Goal: Task Accomplishment & Management: Manage account settings

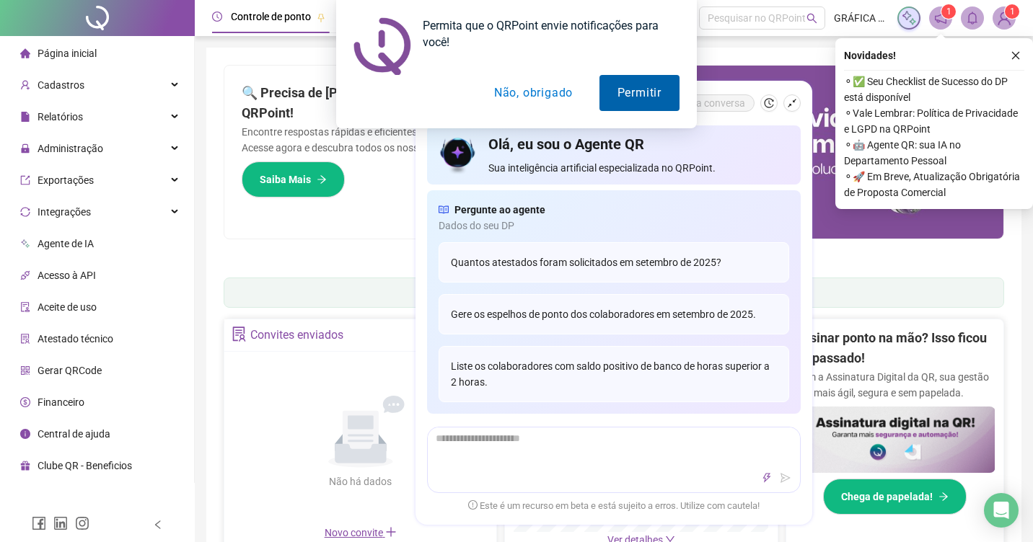
click at [637, 94] on button "Permitir" at bounding box center [639, 93] width 80 height 36
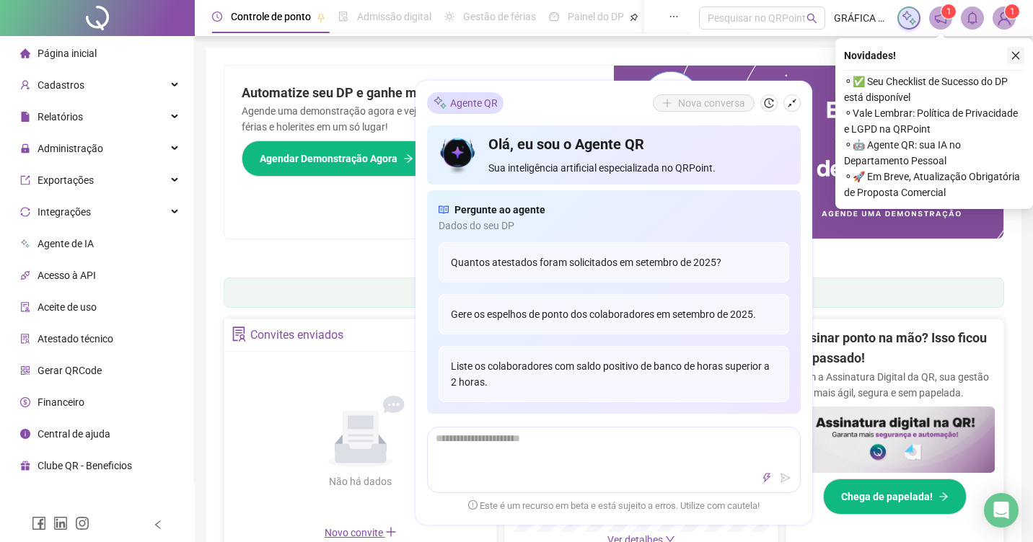
click at [1016, 56] on icon "close" at bounding box center [1016, 56] width 8 height 8
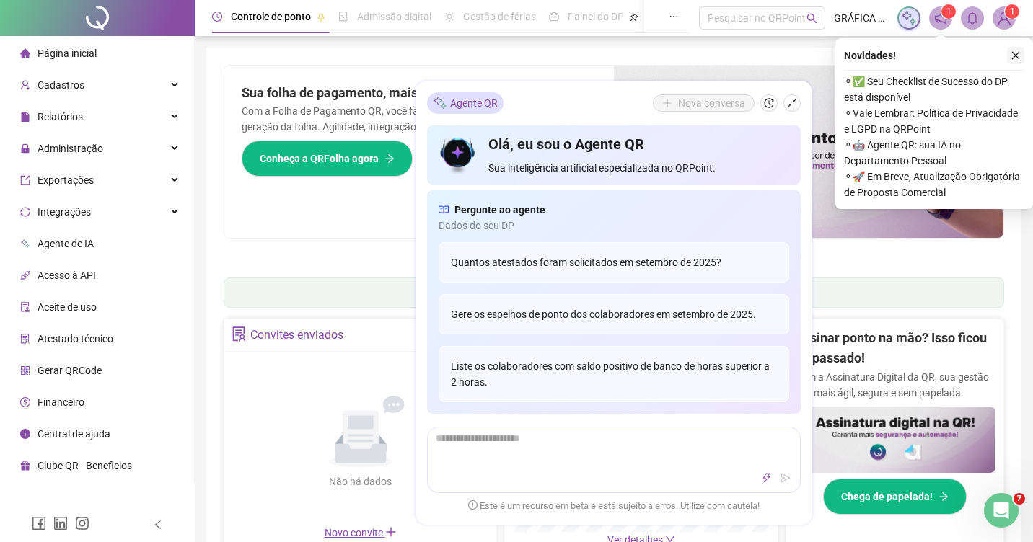
click at [1013, 57] on icon "close" at bounding box center [1016, 56] width 8 height 8
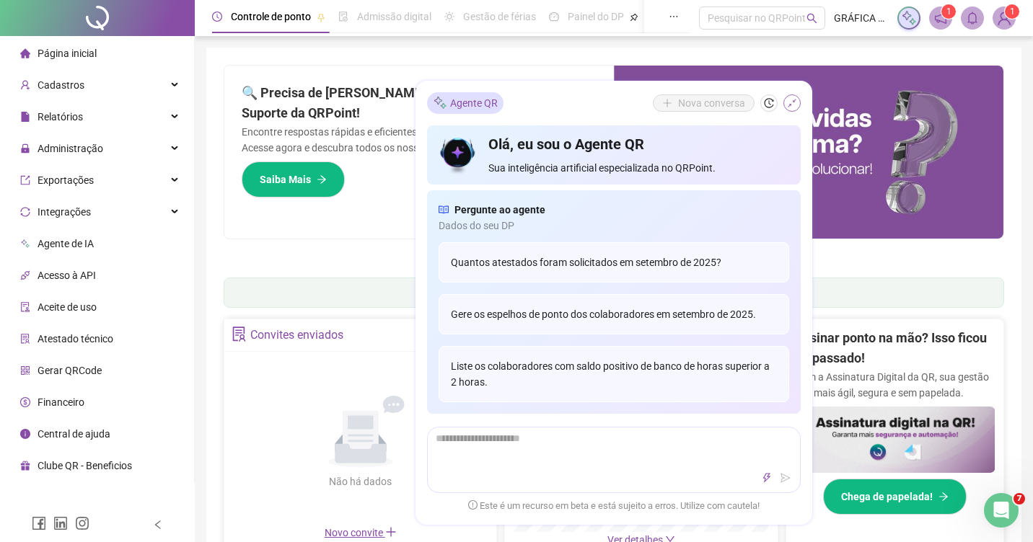
click at [791, 107] on button "button" at bounding box center [791, 102] width 17 height 17
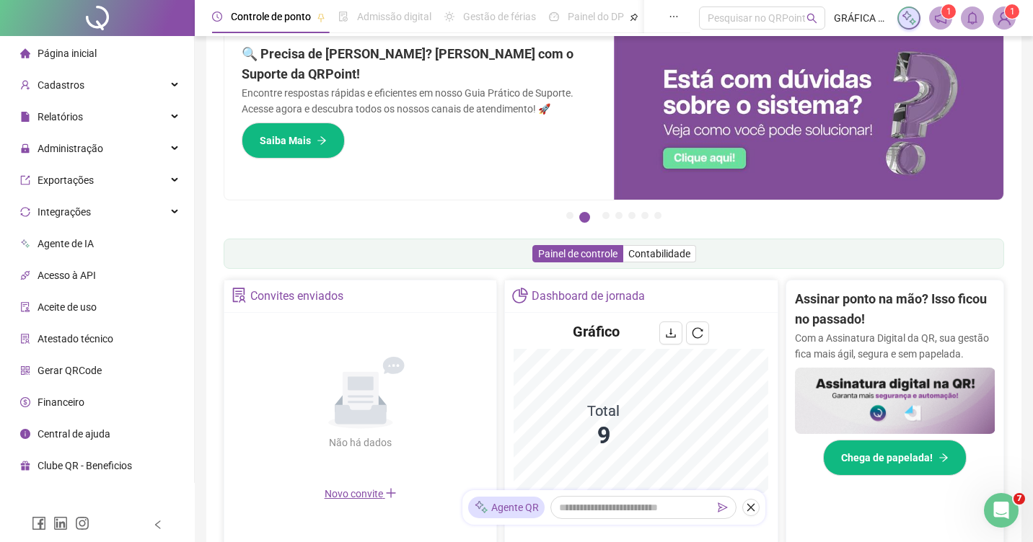
scroll to position [36, 0]
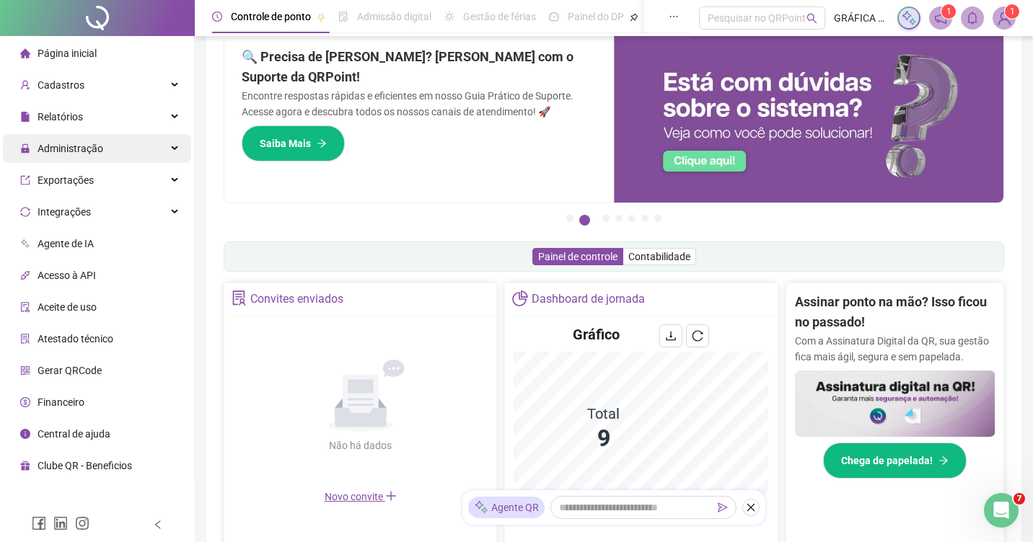
click at [82, 156] on span "Administração" at bounding box center [61, 148] width 83 height 29
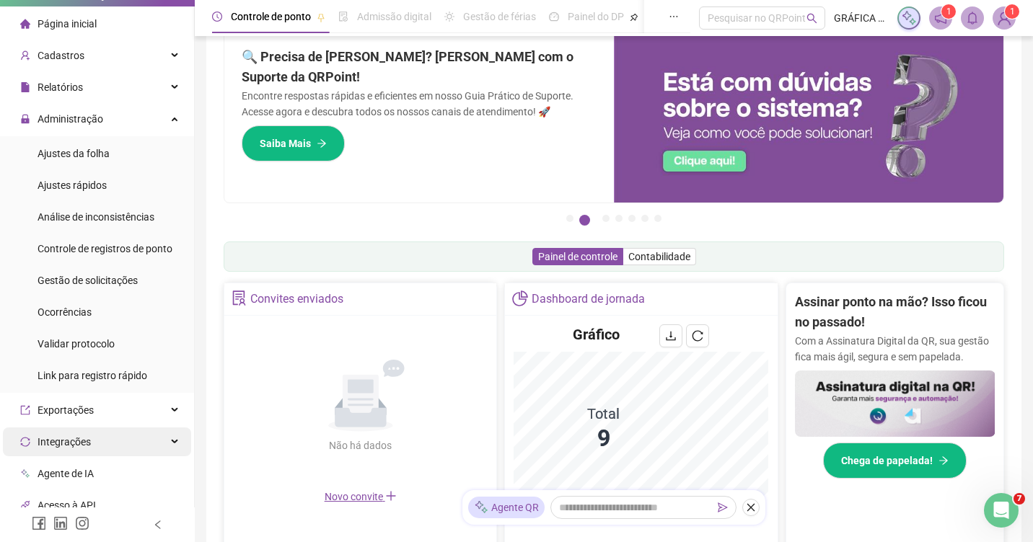
scroll to position [0, 0]
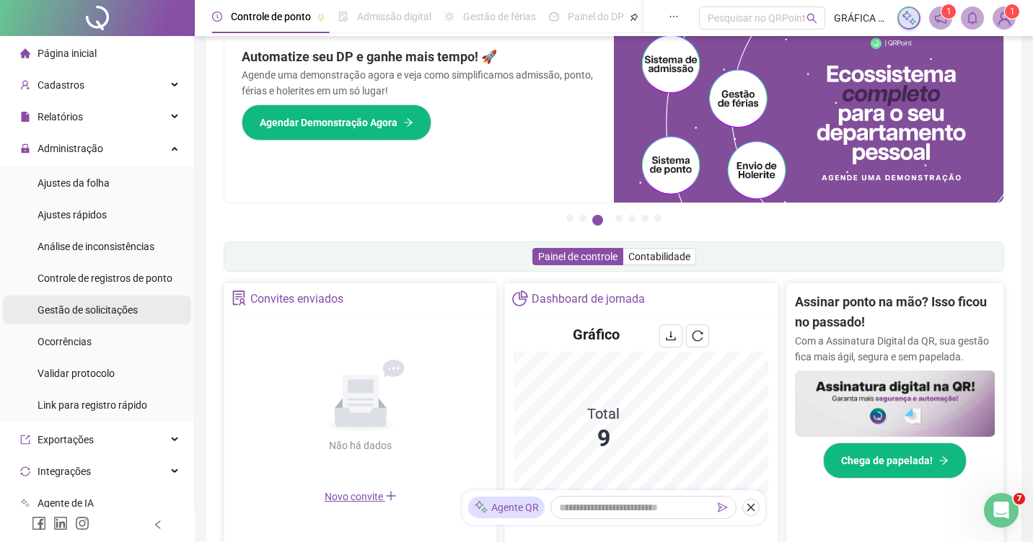
click at [72, 316] on div "Gestão de solicitações" at bounding box center [88, 310] width 100 height 29
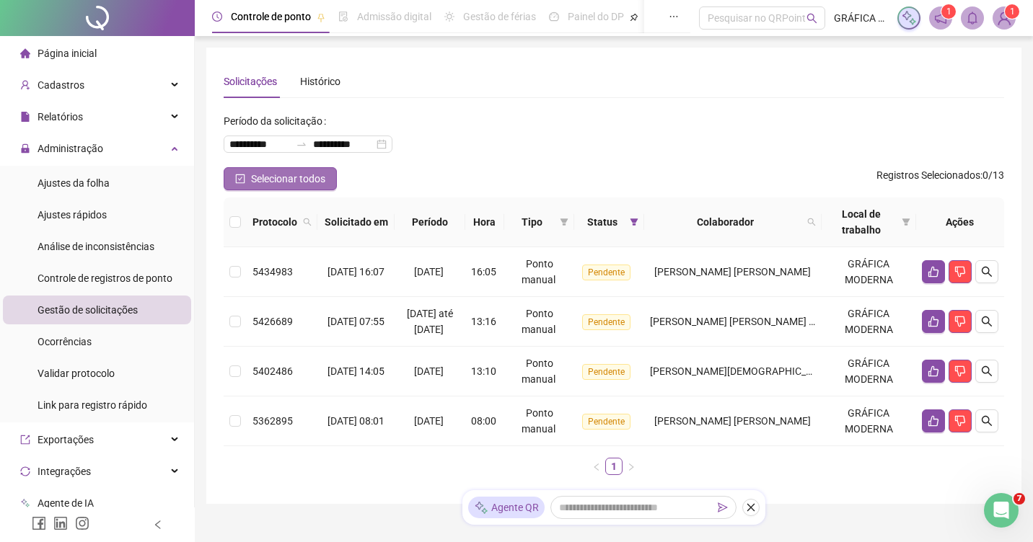
click at [308, 181] on span "Selecionar todos" at bounding box center [288, 179] width 74 height 16
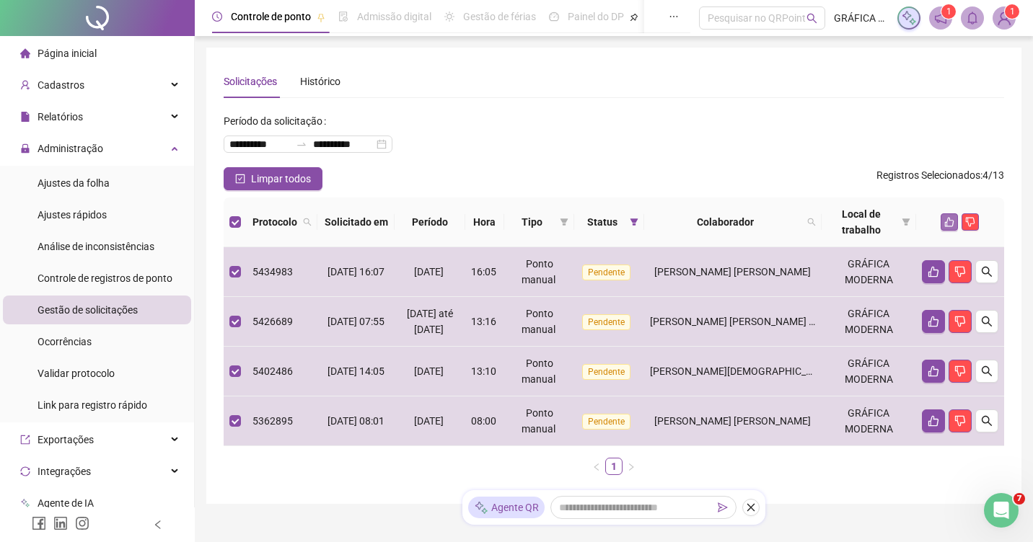
click at [954, 220] on icon "like" at bounding box center [949, 222] width 10 height 10
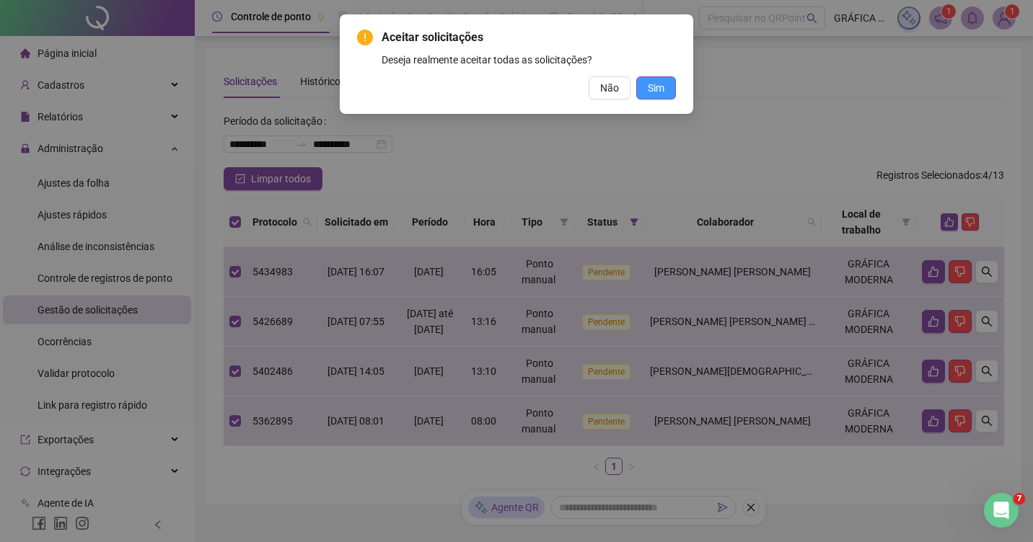
click at [655, 87] on span "Sim" at bounding box center [656, 88] width 17 height 16
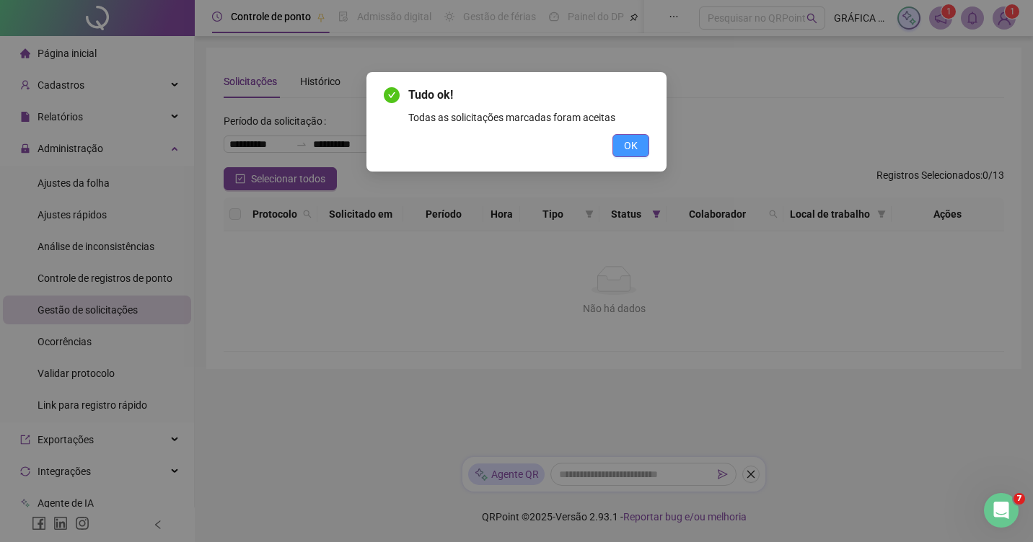
click at [626, 144] on span "OK" at bounding box center [631, 146] width 14 height 16
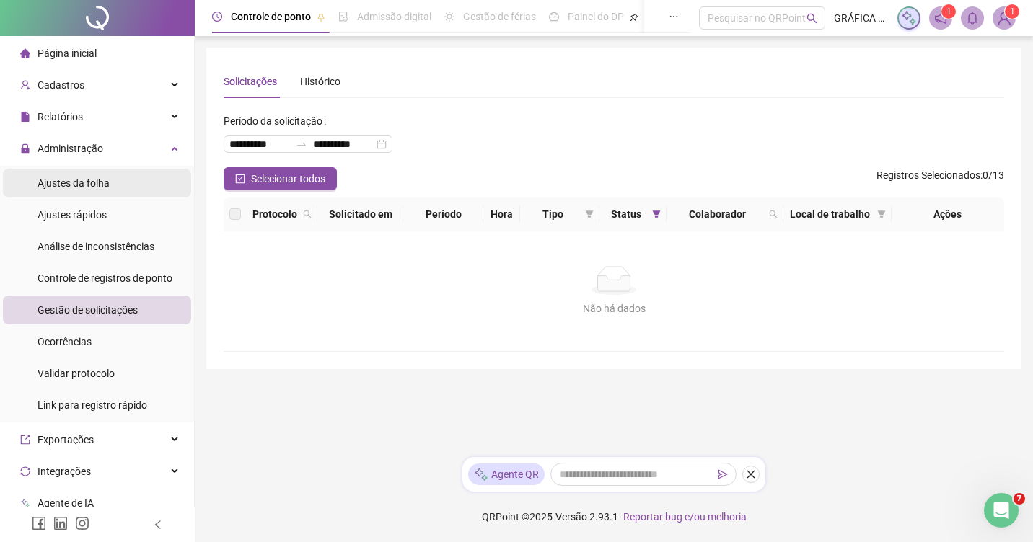
click at [85, 184] on span "Ajustes da folha" at bounding box center [74, 183] width 72 height 12
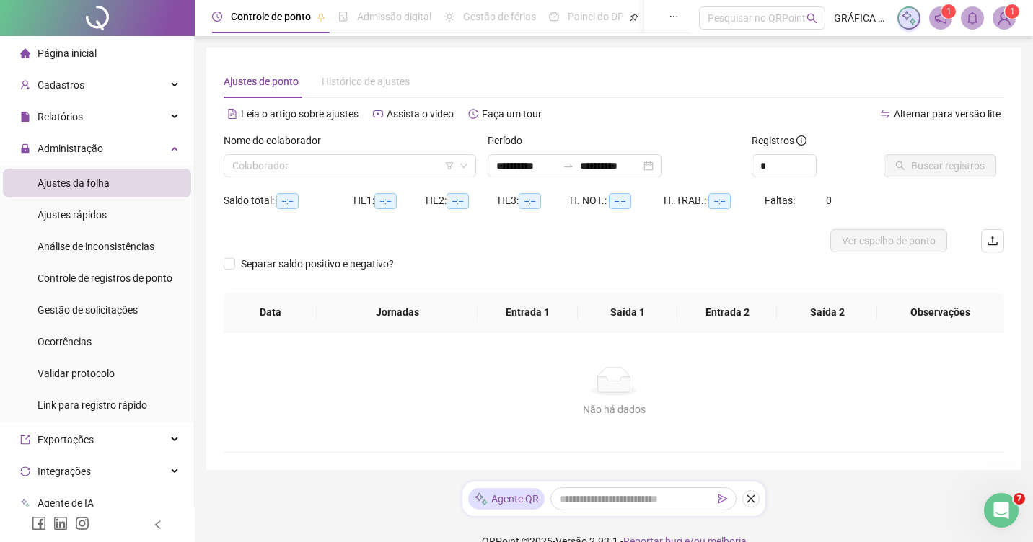
type input "**********"
click at [282, 175] on input "search" at bounding box center [343, 166] width 222 height 22
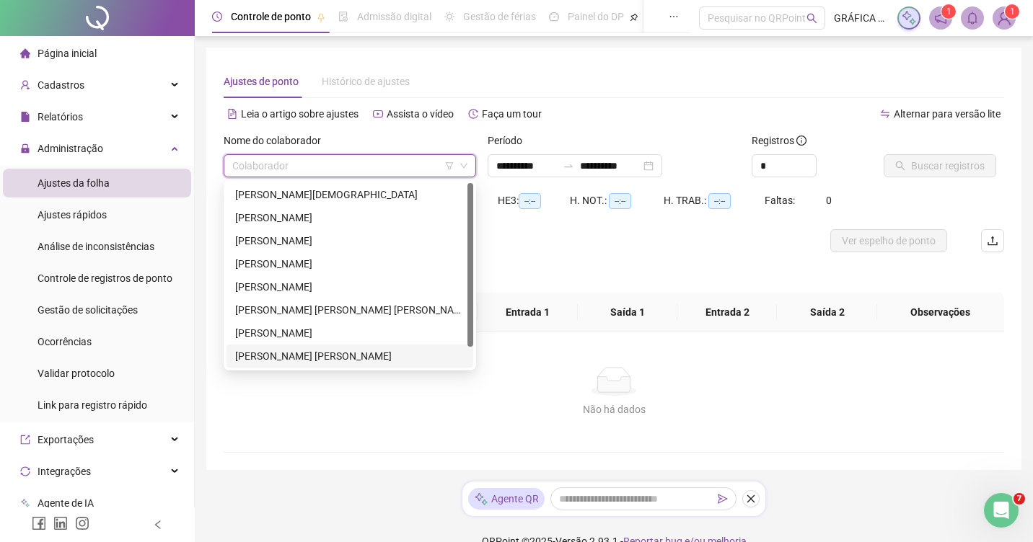
click at [300, 347] on div "[PERSON_NAME]" at bounding box center [350, 356] width 247 height 23
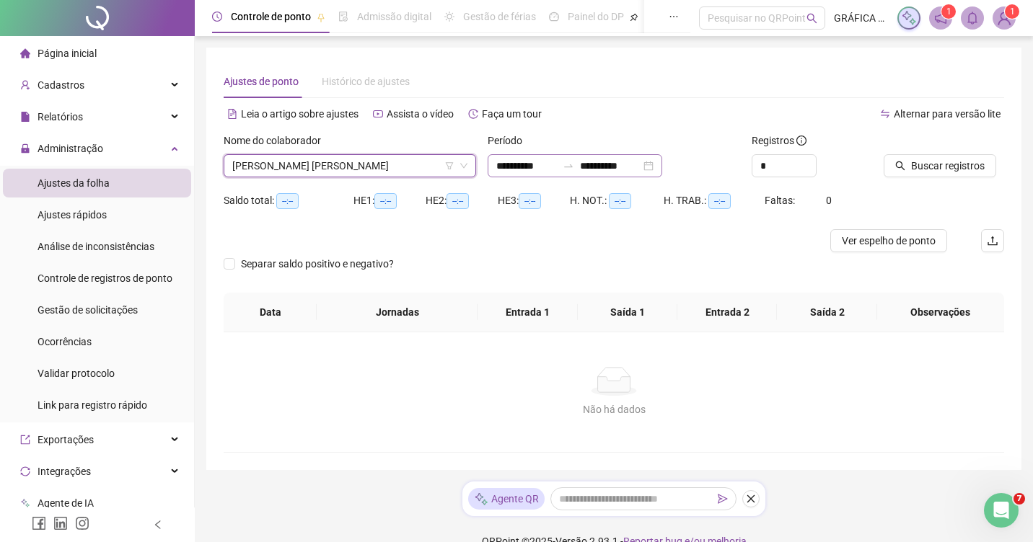
click at [662, 163] on div "**********" at bounding box center [575, 165] width 175 height 23
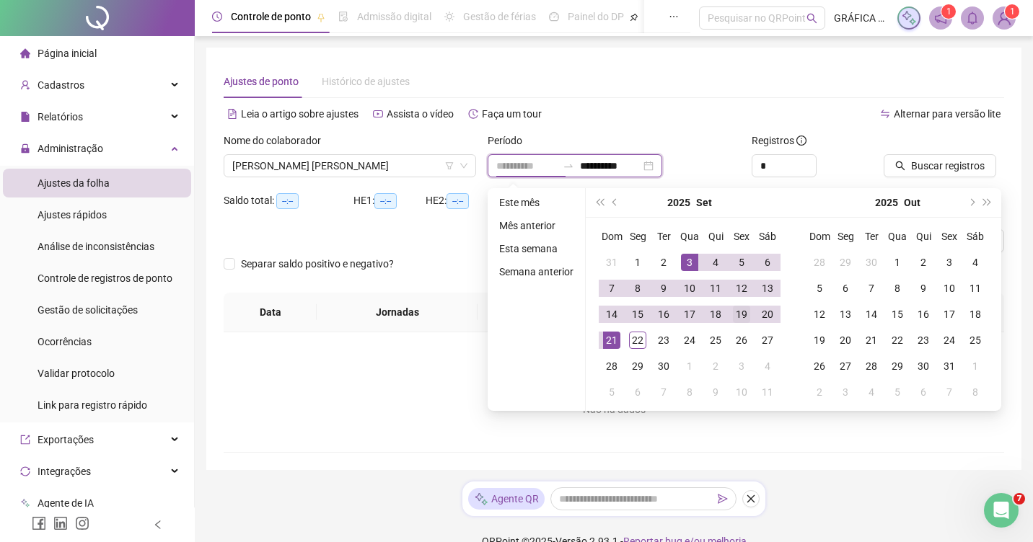
type input "**********"
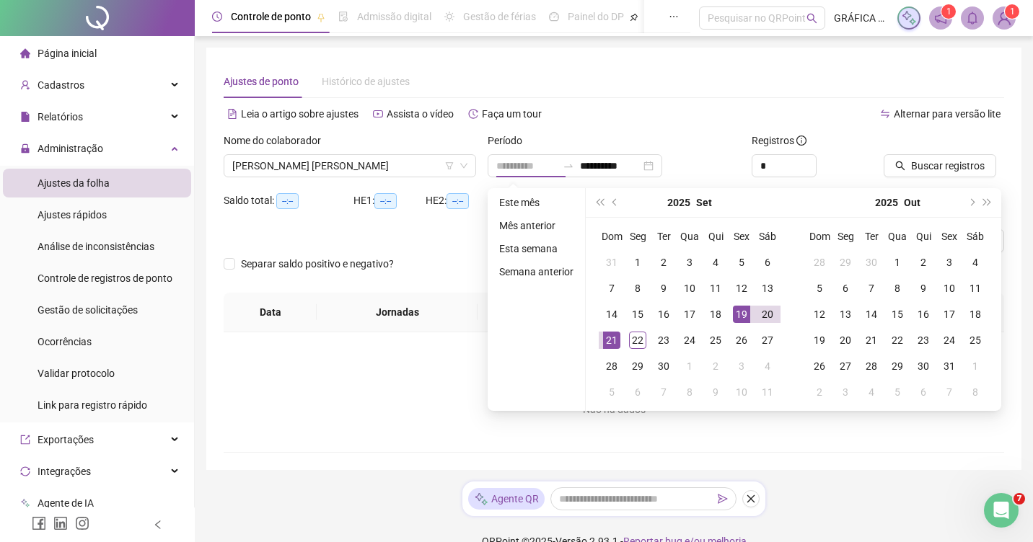
click at [750, 316] on div "19" at bounding box center [741, 314] width 17 height 17
type input "**********"
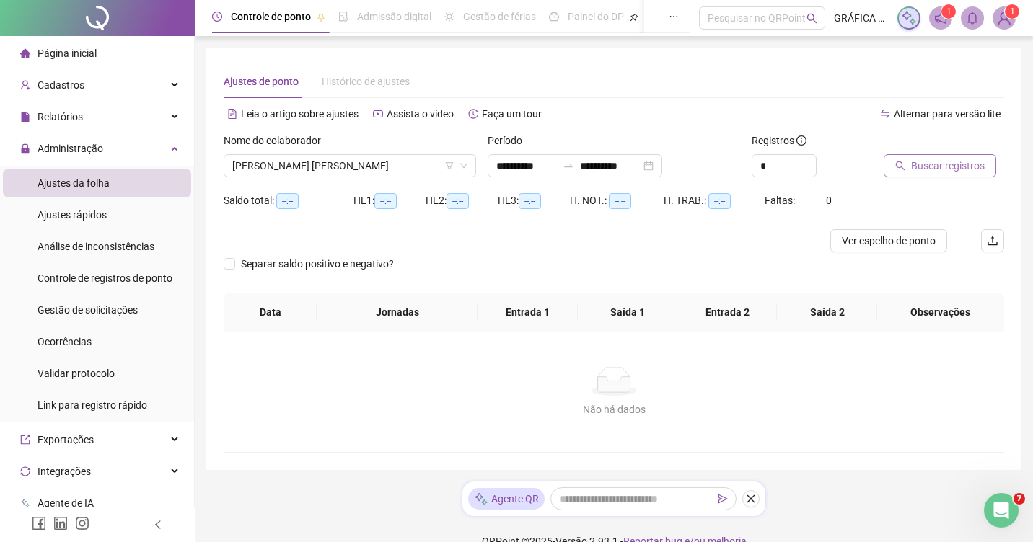
click at [936, 169] on span "Buscar registros" at bounding box center [948, 166] width 74 height 16
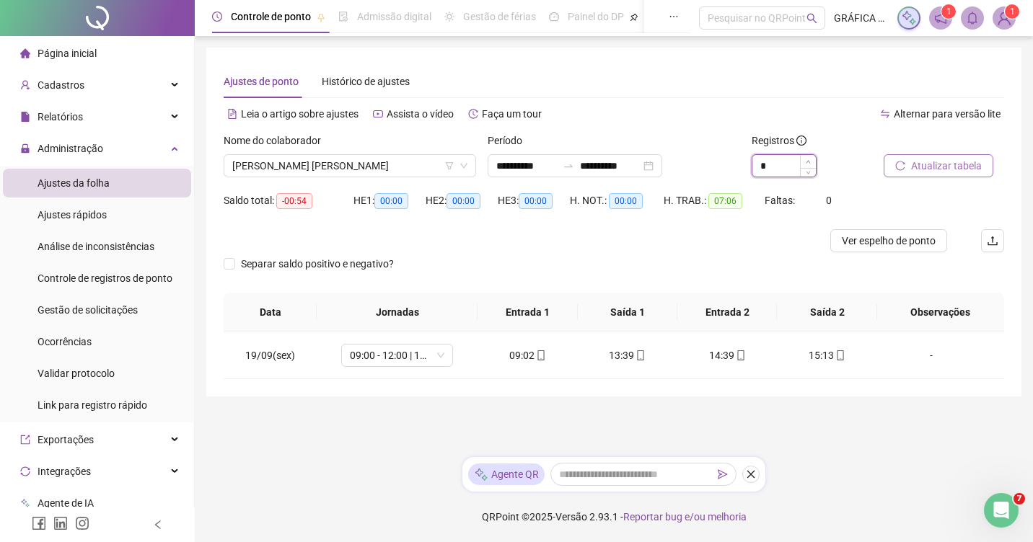
type input "*"
click at [809, 162] on icon "up" at bounding box center [808, 161] width 5 height 5
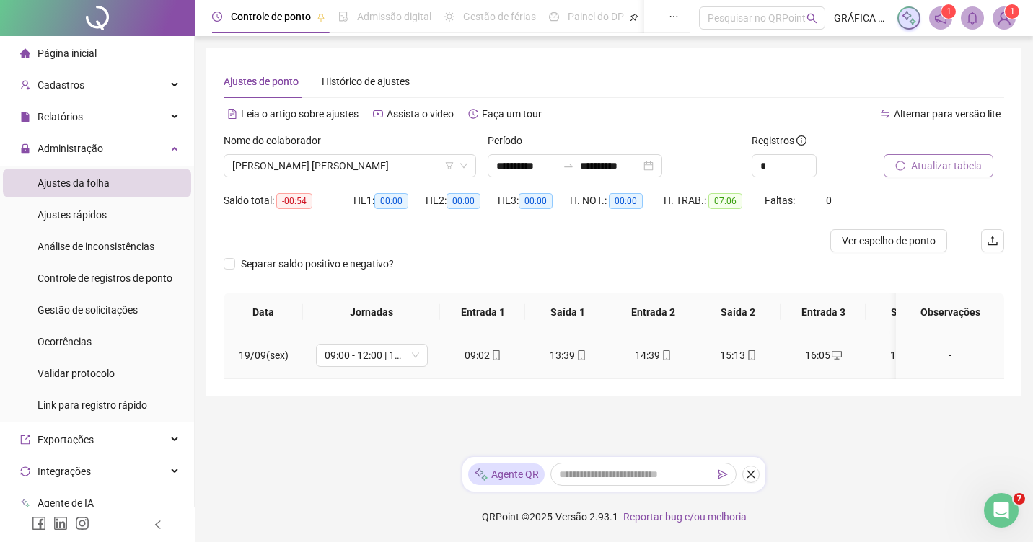
click at [946, 357] on div "-" at bounding box center [949, 356] width 85 height 16
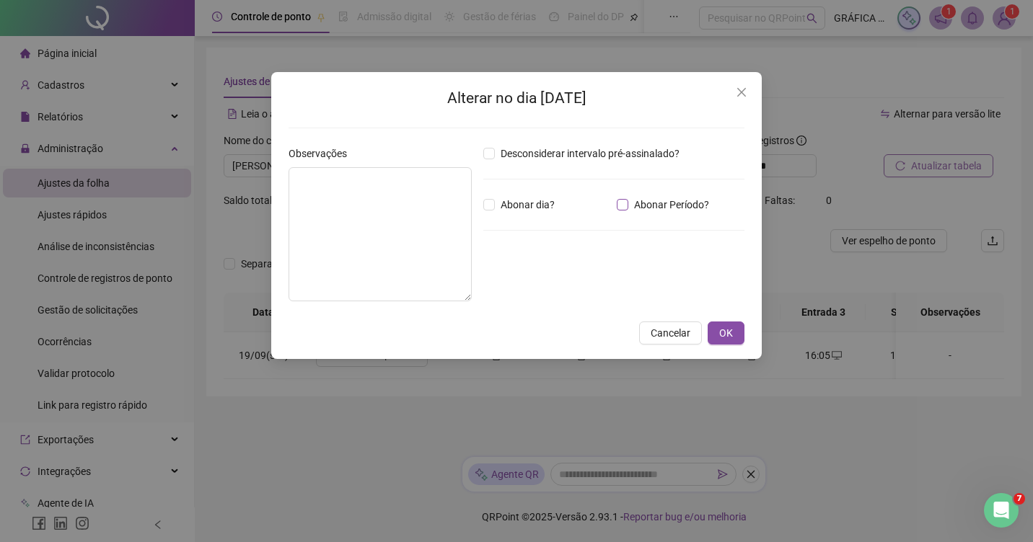
click at [643, 206] on span "Abonar Período?" at bounding box center [671, 205] width 87 height 16
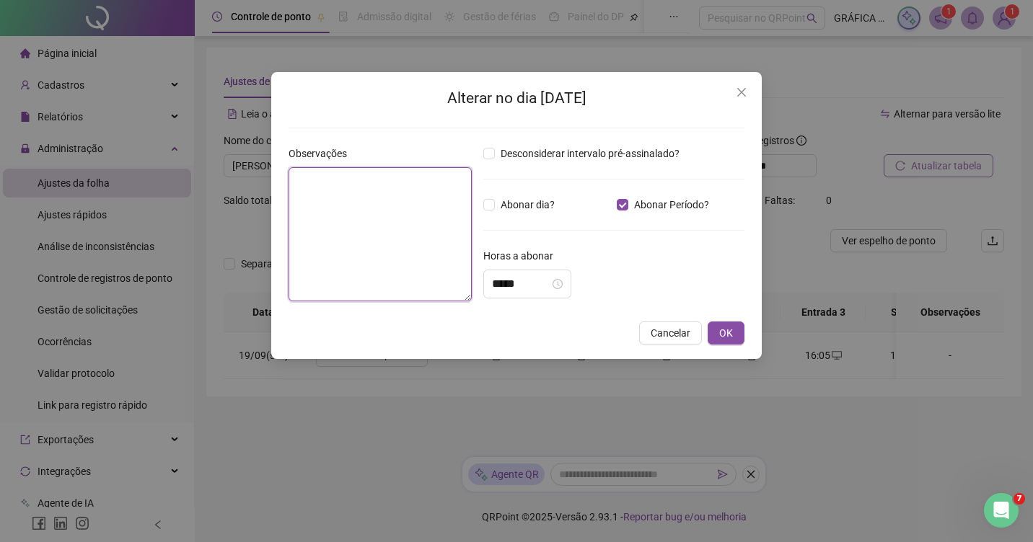
click at [351, 211] on textarea at bounding box center [380, 234] width 183 height 134
type textarea "**********"
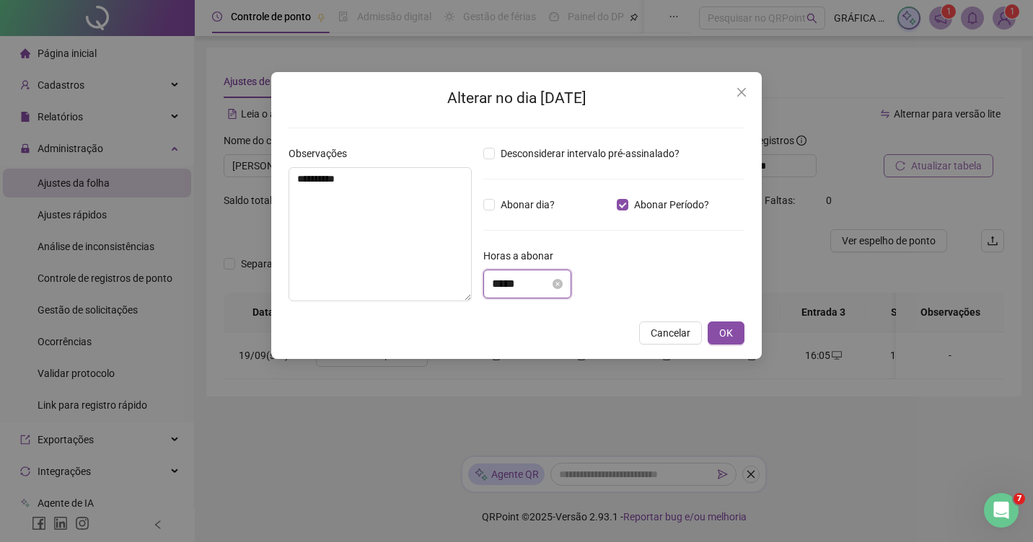
click at [532, 286] on input "*****" at bounding box center [521, 284] width 58 height 17
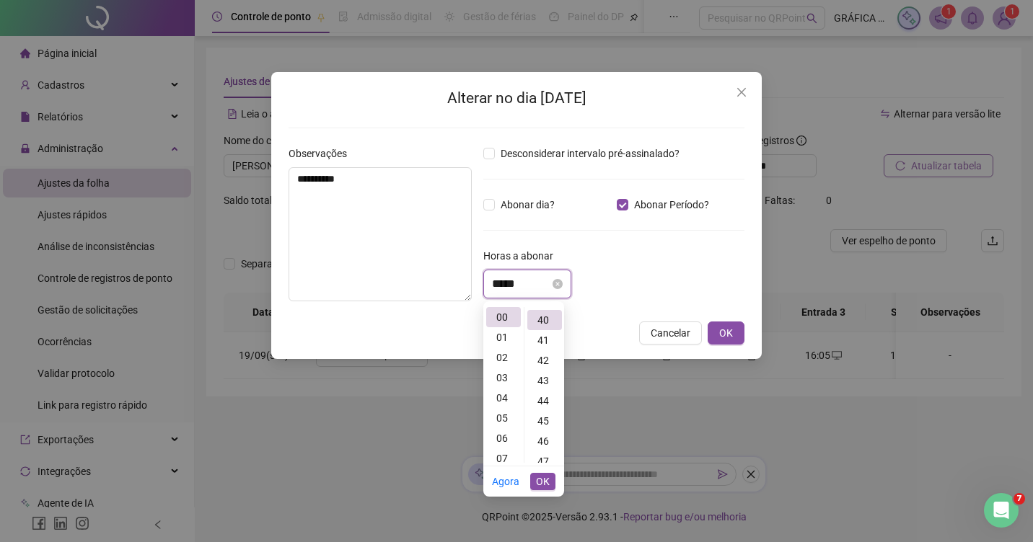
scroll to position [808, 0]
type input "*****"
click at [540, 480] on span "OK" at bounding box center [543, 482] width 14 height 16
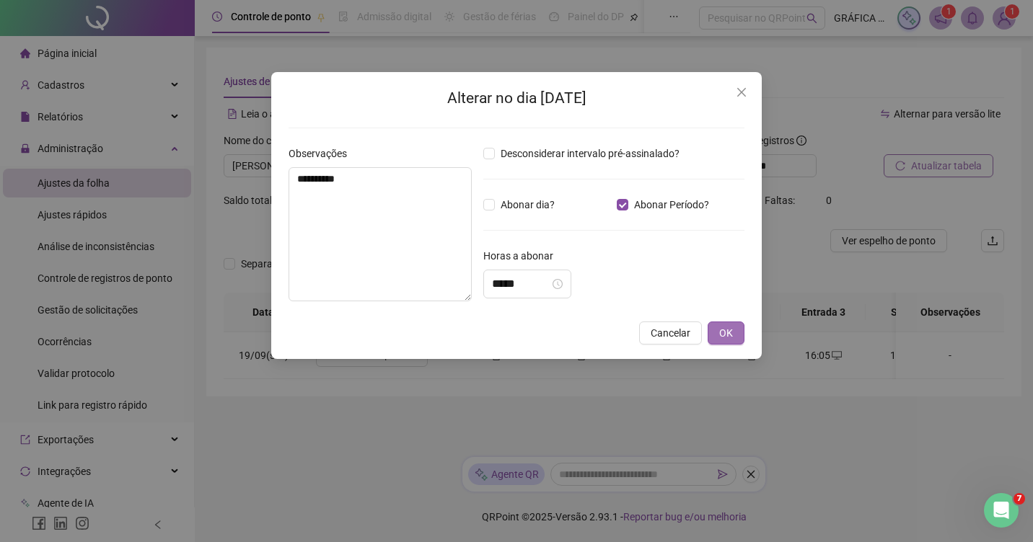
click at [726, 333] on span "OK" at bounding box center [726, 333] width 14 height 16
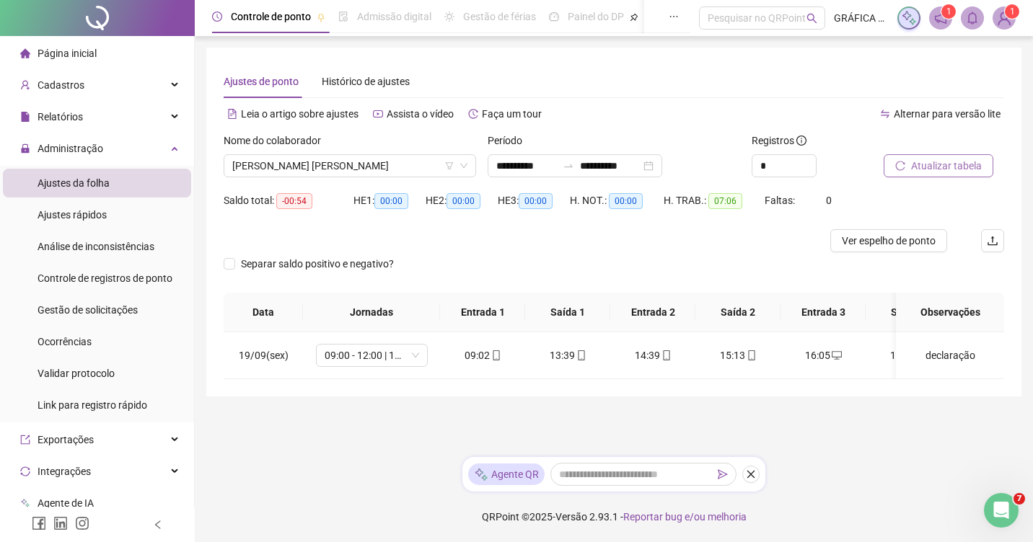
click at [912, 167] on span "Atualizar tabela" at bounding box center [946, 166] width 71 height 16
click at [462, 166] on icon "down" at bounding box center [463, 166] width 7 height 5
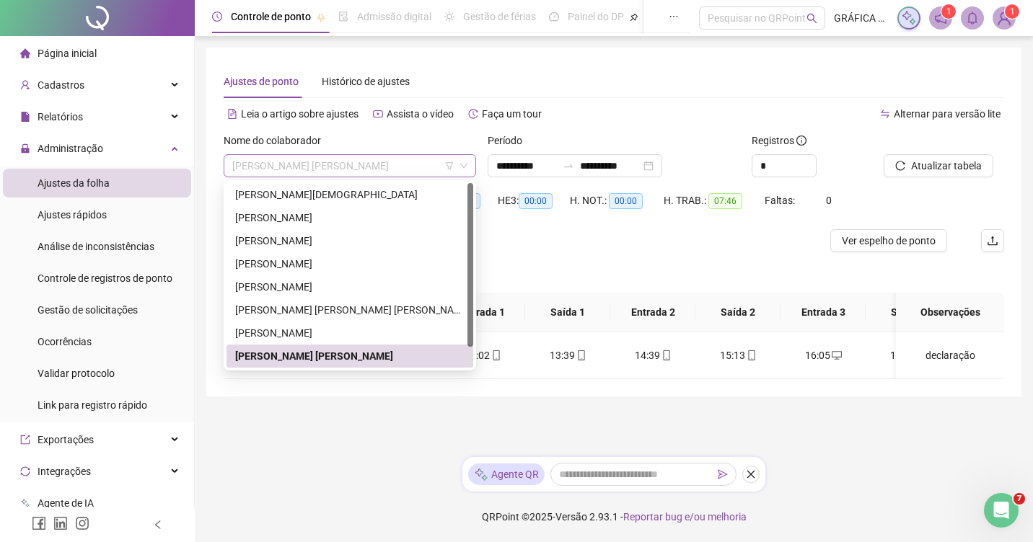
click at [462, 170] on div "[PERSON_NAME]" at bounding box center [350, 165] width 252 height 23
click at [314, 330] on div "[PERSON_NAME]" at bounding box center [349, 333] width 229 height 16
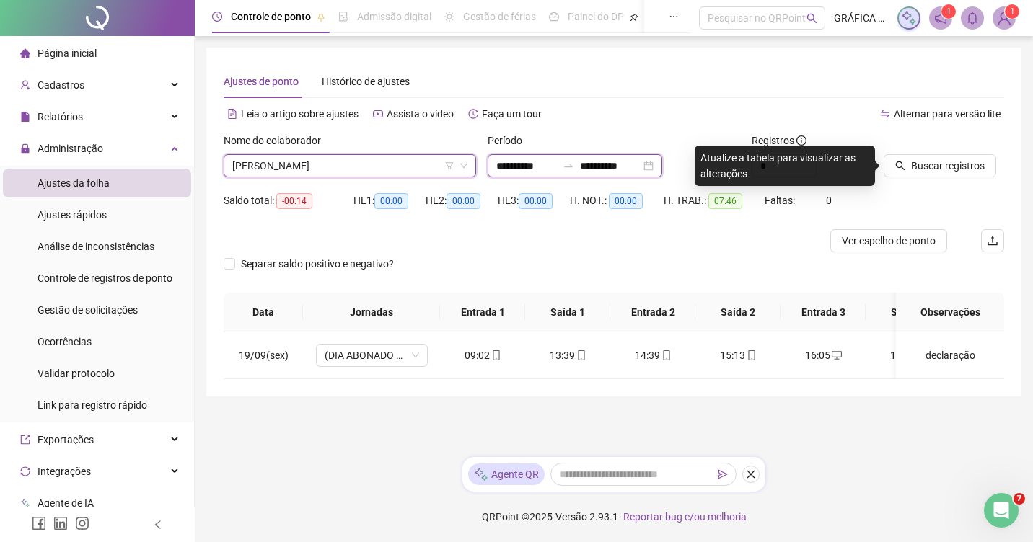
click at [613, 167] on input "**********" at bounding box center [610, 166] width 61 height 16
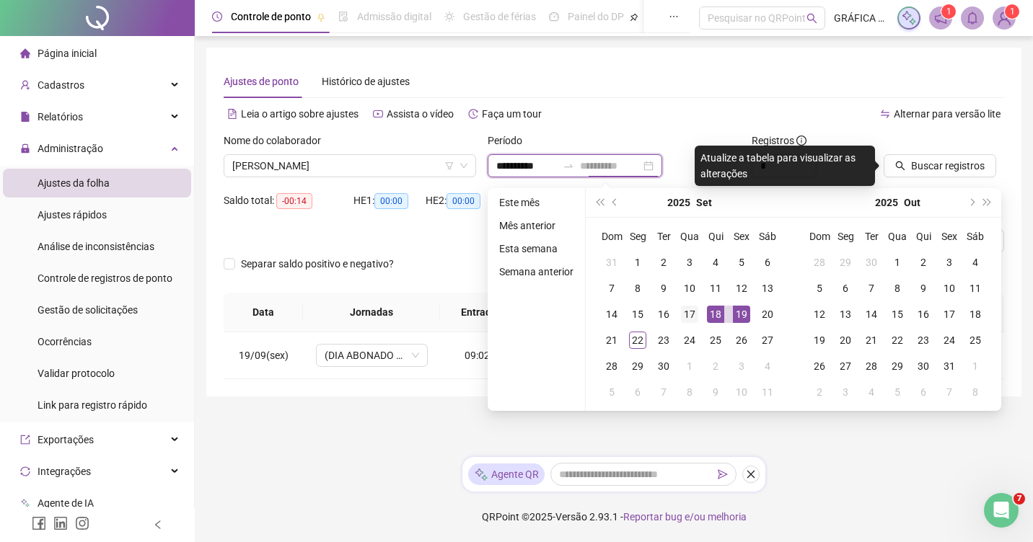
type input "**********"
click at [695, 317] on div "17" at bounding box center [689, 314] width 17 height 17
type input "**********"
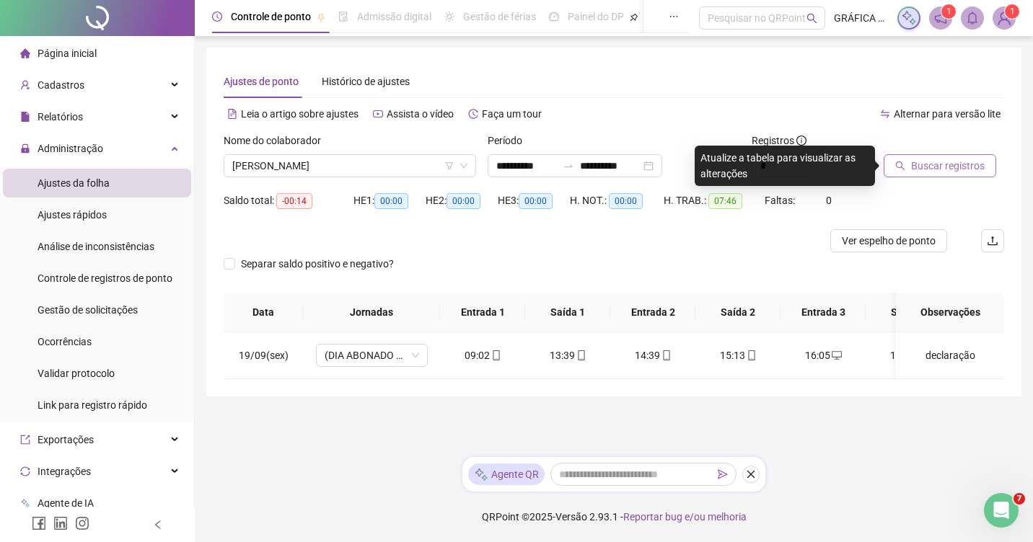
click at [918, 162] on span "Buscar registros" at bounding box center [948, 166] width 74 height 16
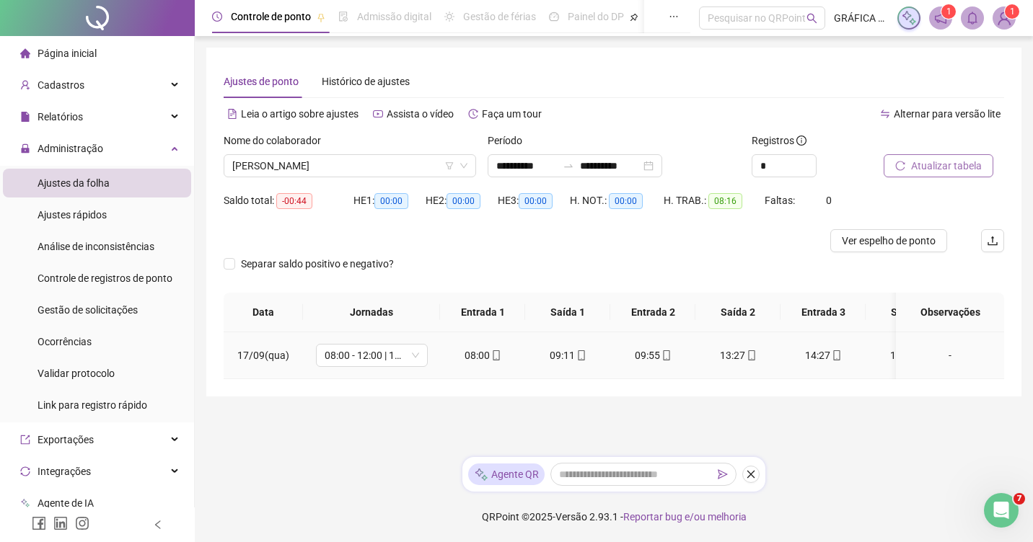
click at [946, 353] on div "-" at bounding box center [949, 356] width 85 height 16
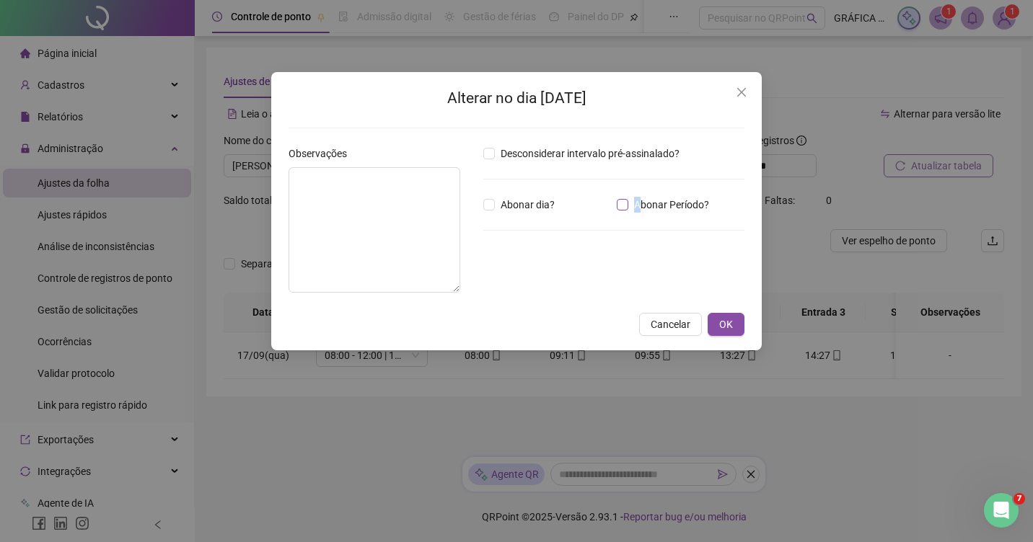
click at [637, 203] on span "Abonar Período?" at bounding box center [671, 205] width 87 height 16
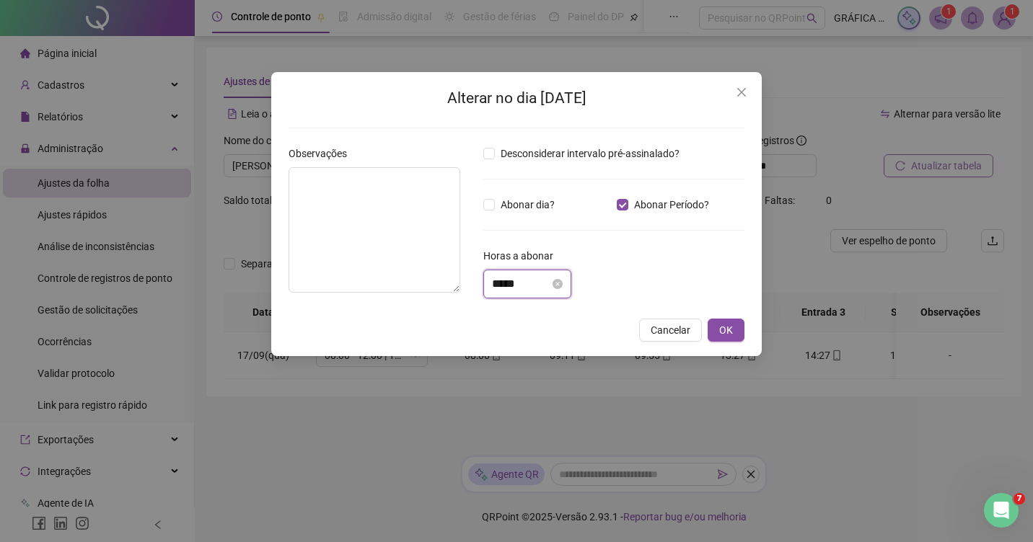
click at [528, 286] on input "*****" at bounding box center [521, 284] width 58 height 17
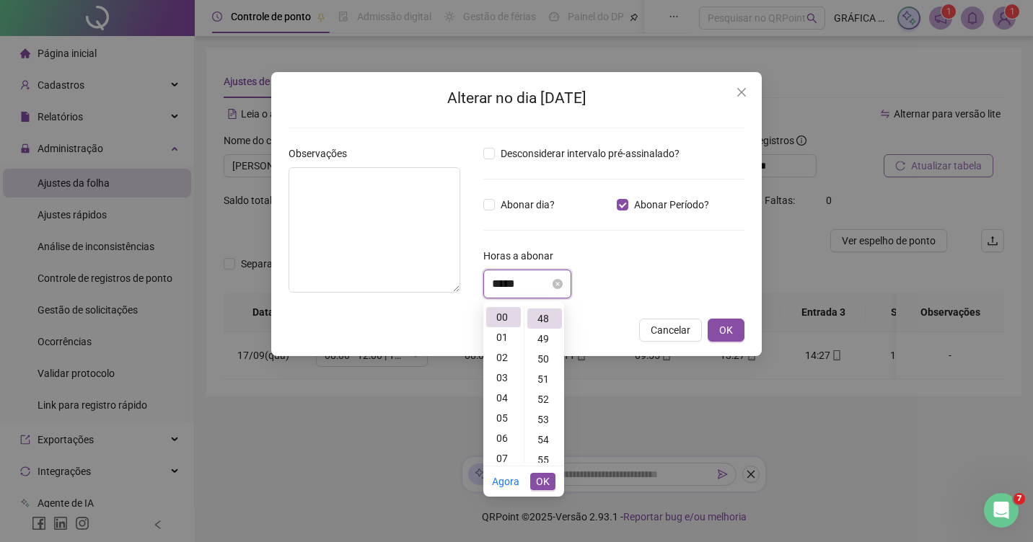
scroll to position [969, 0]
type input "*****"
click at [545, 484] on span "OK" at bounding box center [543, 482] width 14 height 16
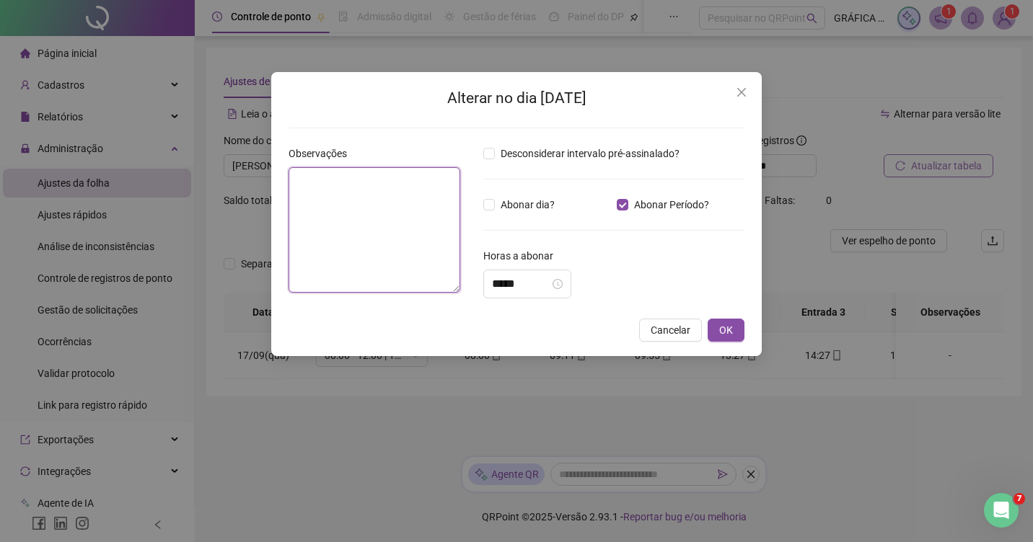
click at [374, 253] on textarea at bounding box center [375, 230] width 172 height 126
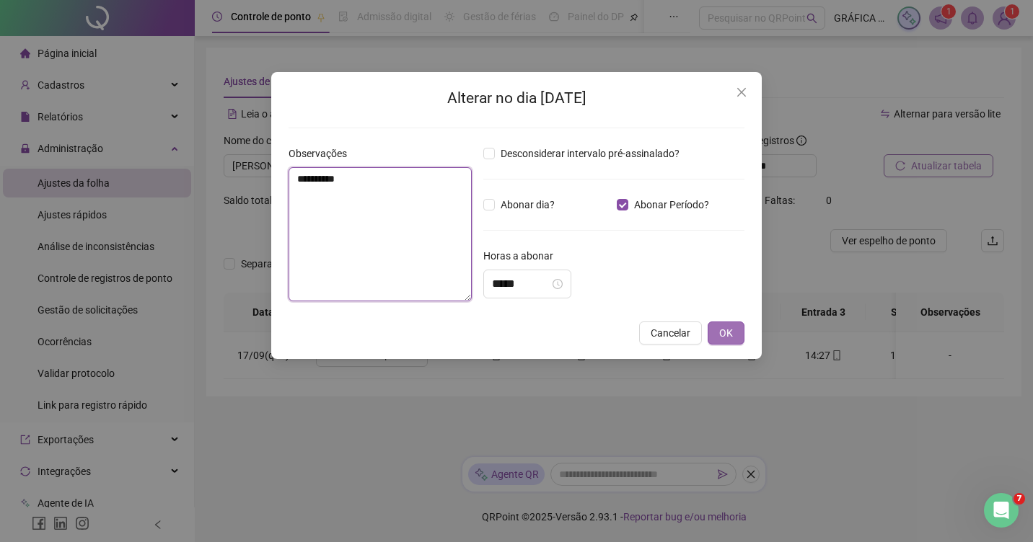
type textarea "**********"
click at [715, 335] on button "OK" at bounding box center [726, 333] width 37 height 23
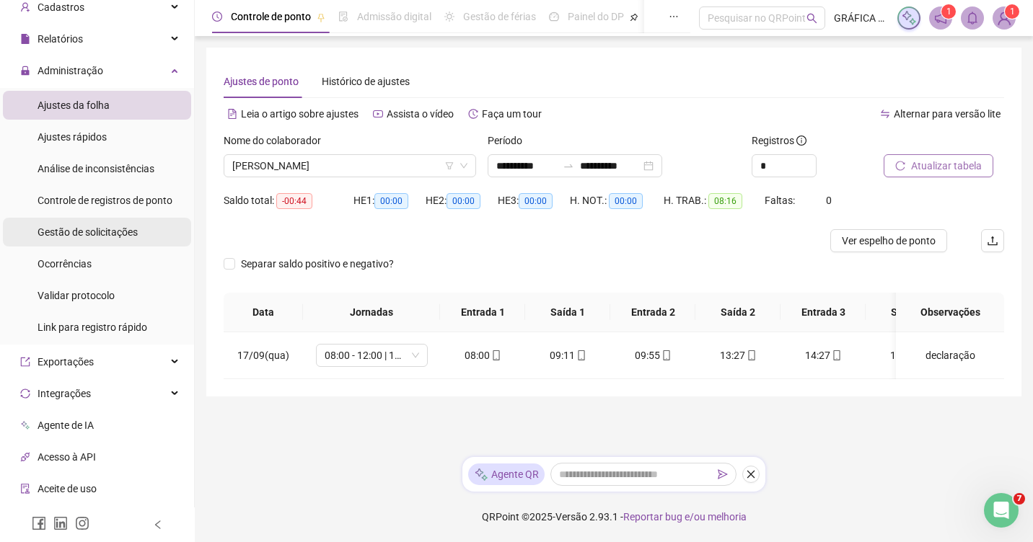
scroll to position [92, 0]
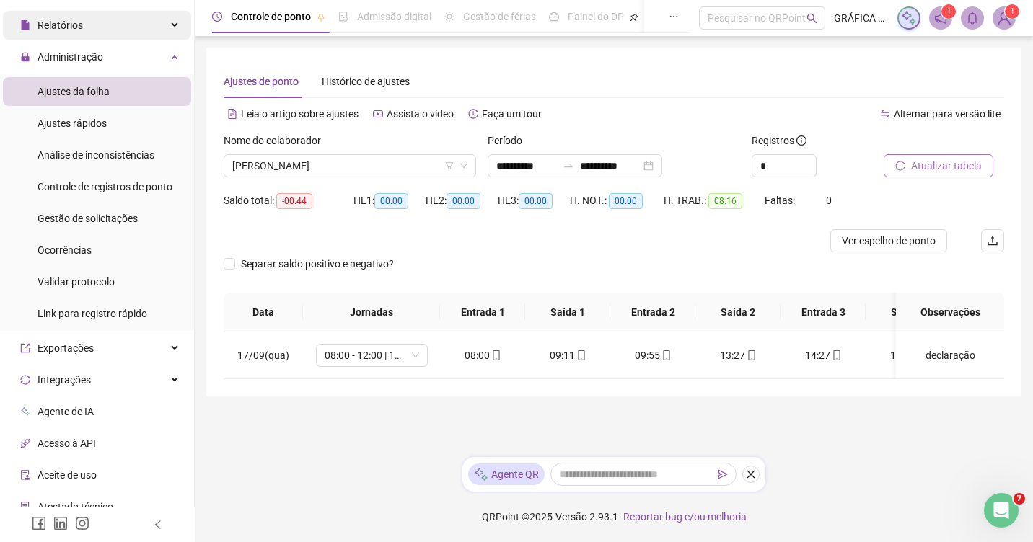
click at [77, 27] on span "Relatórios" at bounding box center [60, 25] width 45 height 12
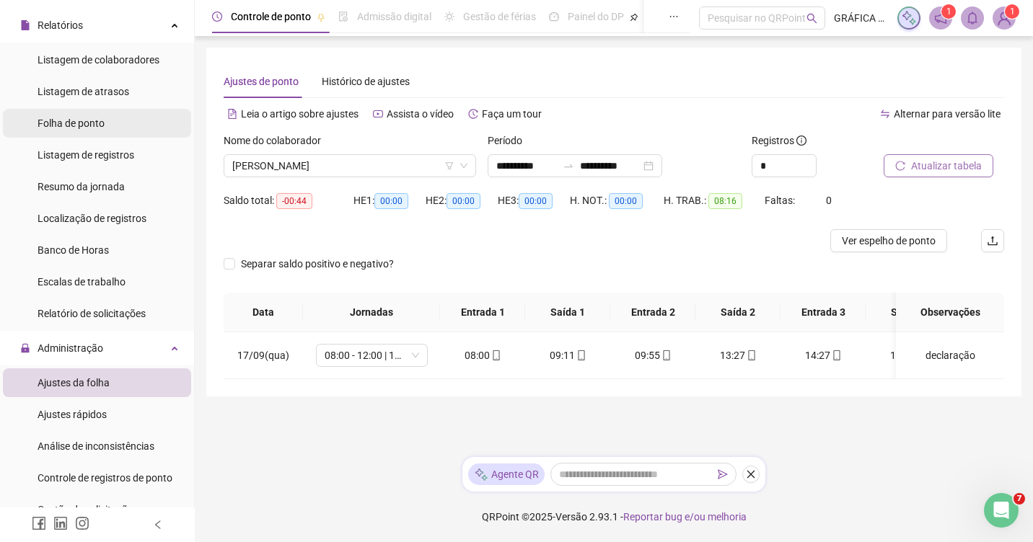
click at [73, 126] on span "Folha de ponto" at bounding box center [71, 124] width 67 height 12
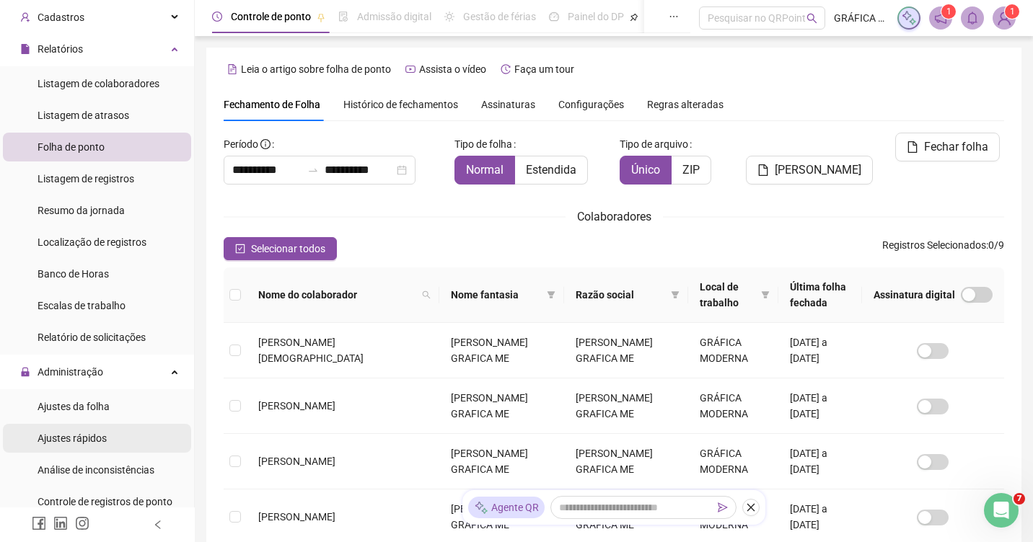
scroll to position [69, 0]
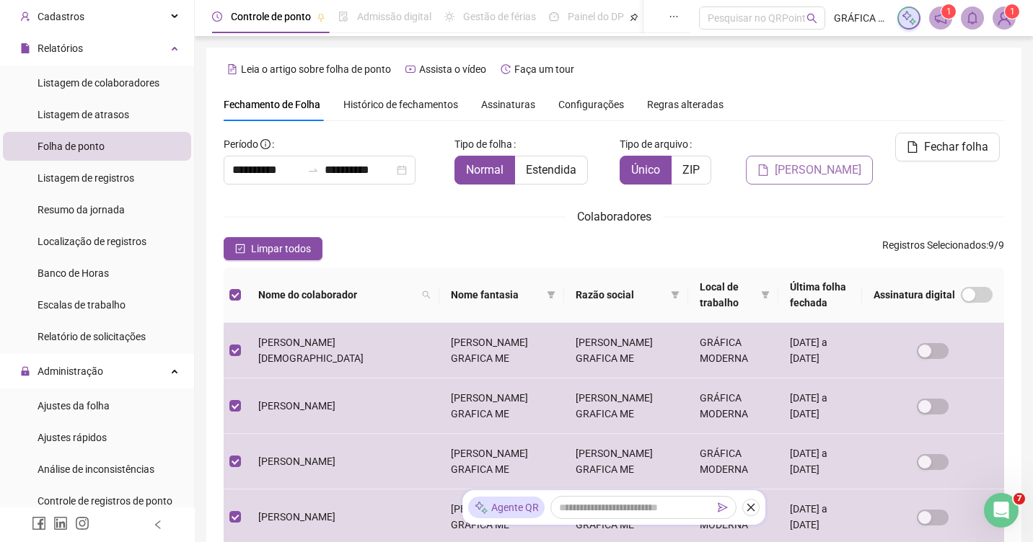
click at [818, 172] on span "Gerar espelho" at bounding box center [818, 170] width 87 height 17
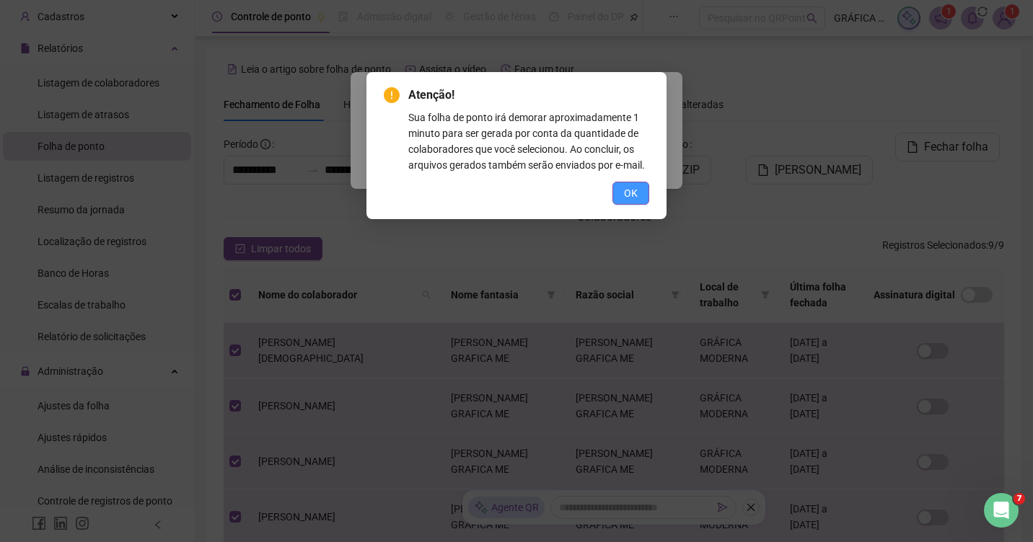
click at [634, 201] on span "OK" at bounding box center [631, 193] width 14 height 16
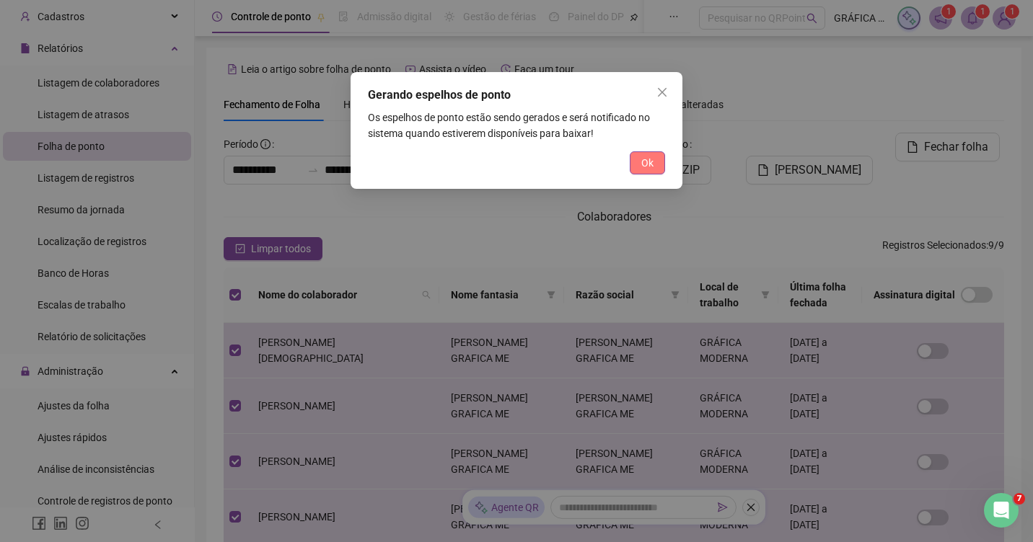
click at [641, 162] on span "Ok" at bounding box center [647, 163] width 12 height 16
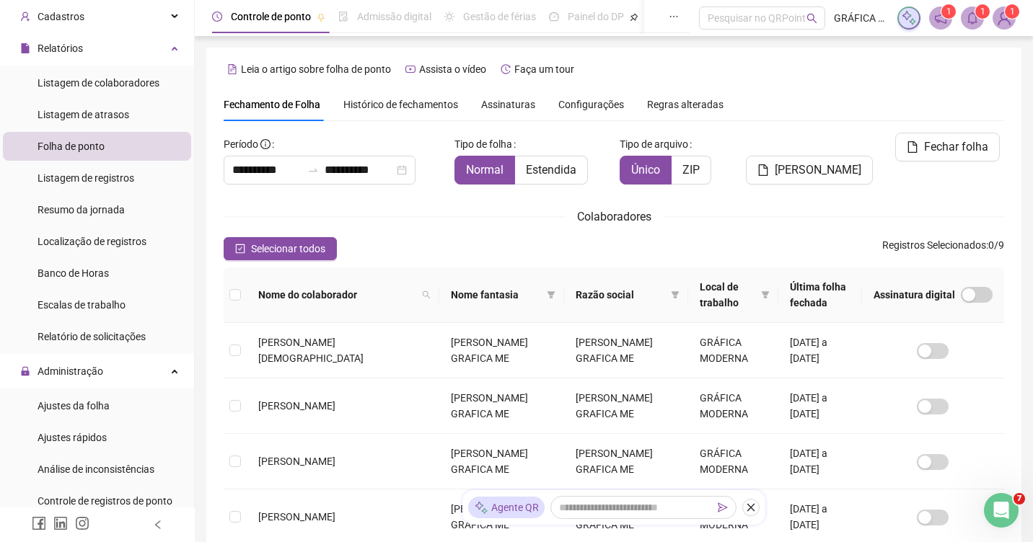
click at [980, 12] on span "1" at bounding box center [982, 11] width 5 height 10
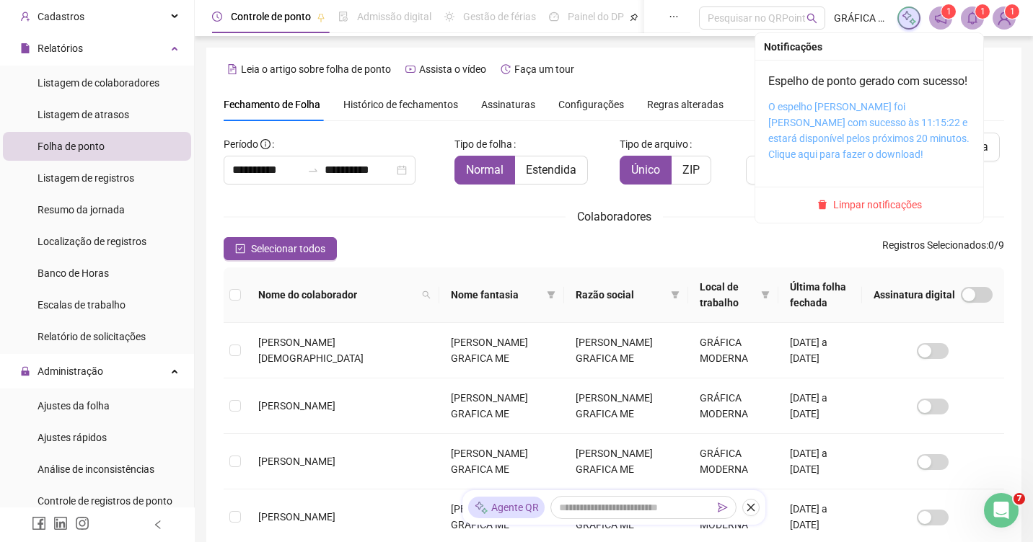
click at [826, 144] on link "O espelho de ponto foi gerado com sucesso às 11:15:22 e estará disponível pelos…" at bounding box center [868, 130] width 201 height 59
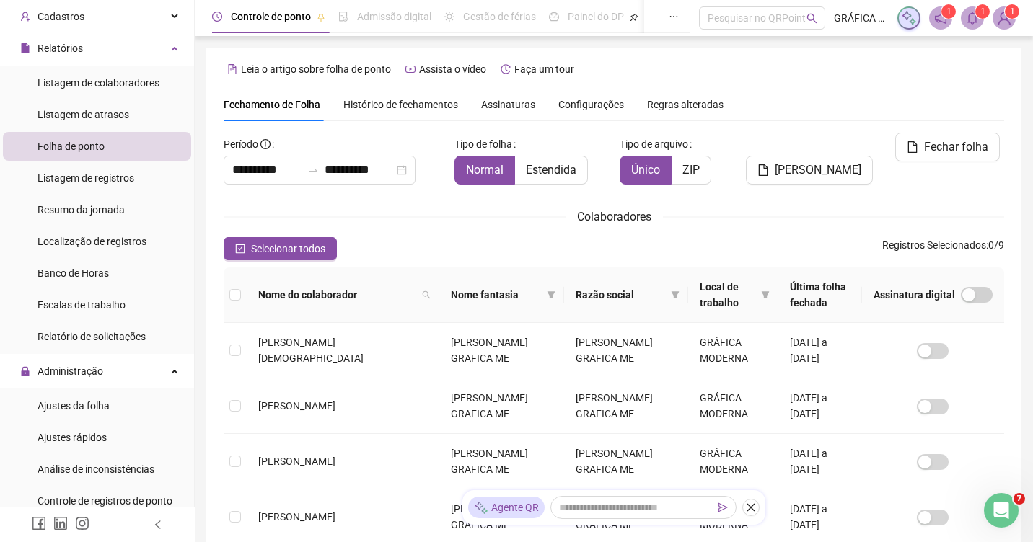
scroll to position [0, 0]
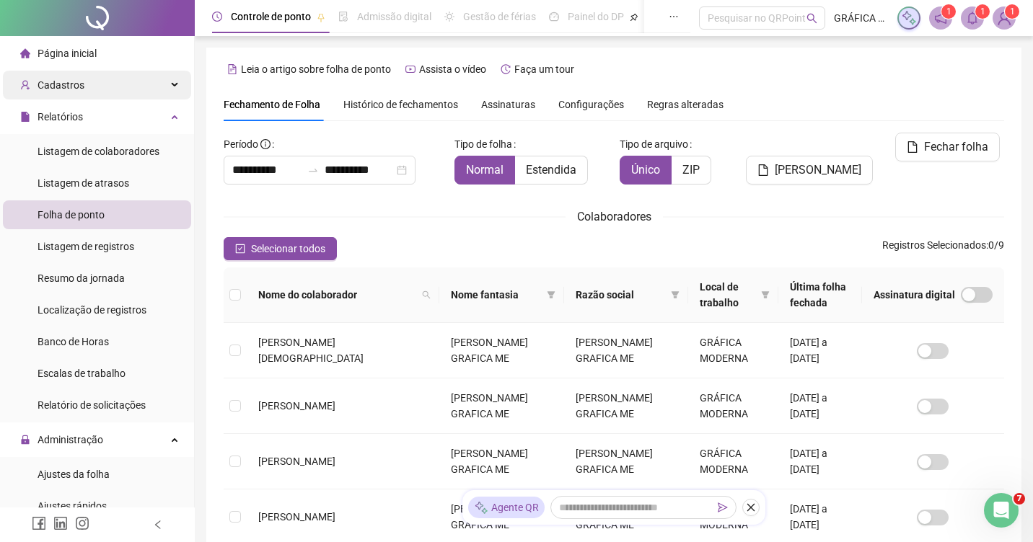
click at [73, 87] on span "Cadastros" at bounding box center [61, 85] width 47 height 12
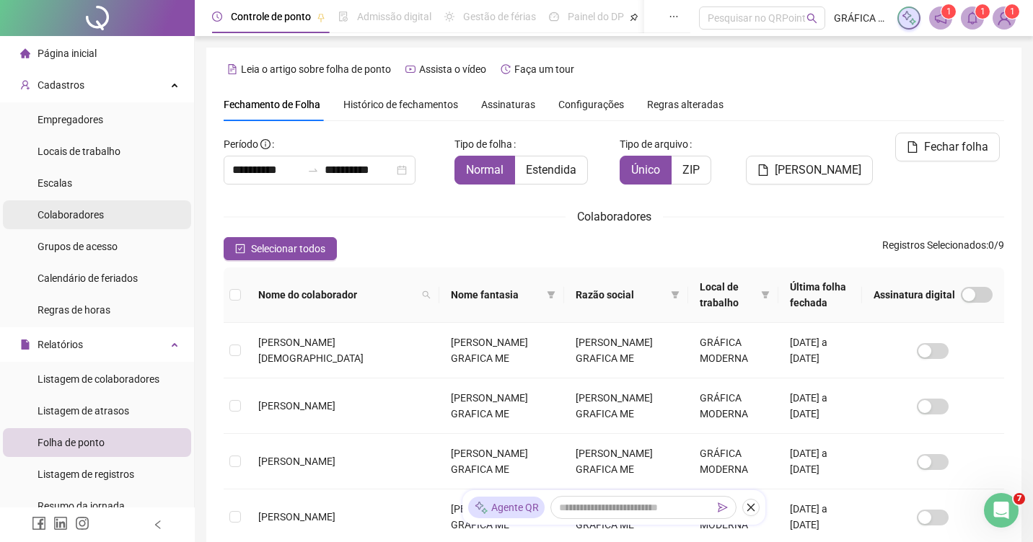
click at [61, 217] on span "Colaboradores" at bounding box center [71, 215] width 66 height 12
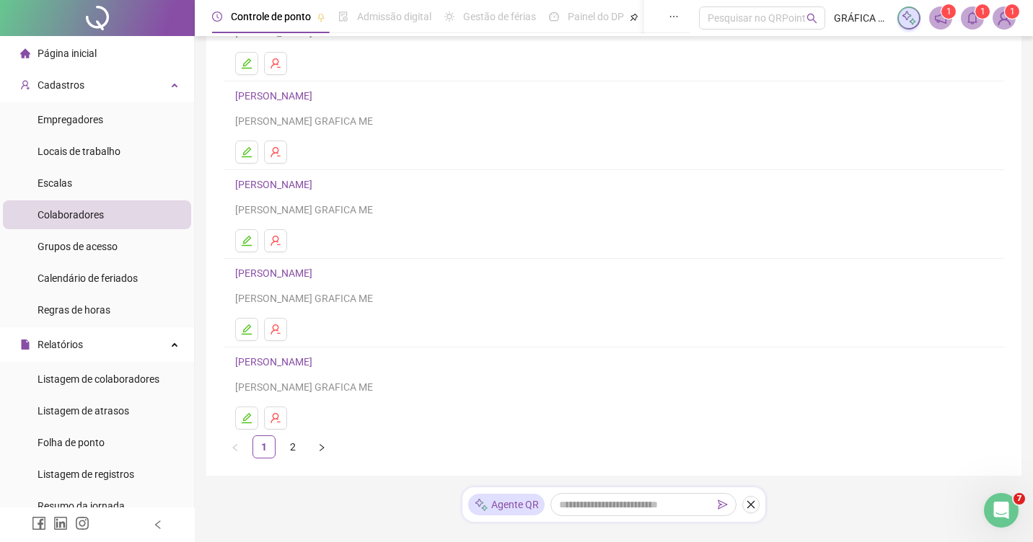
scroll to position [190, 0]
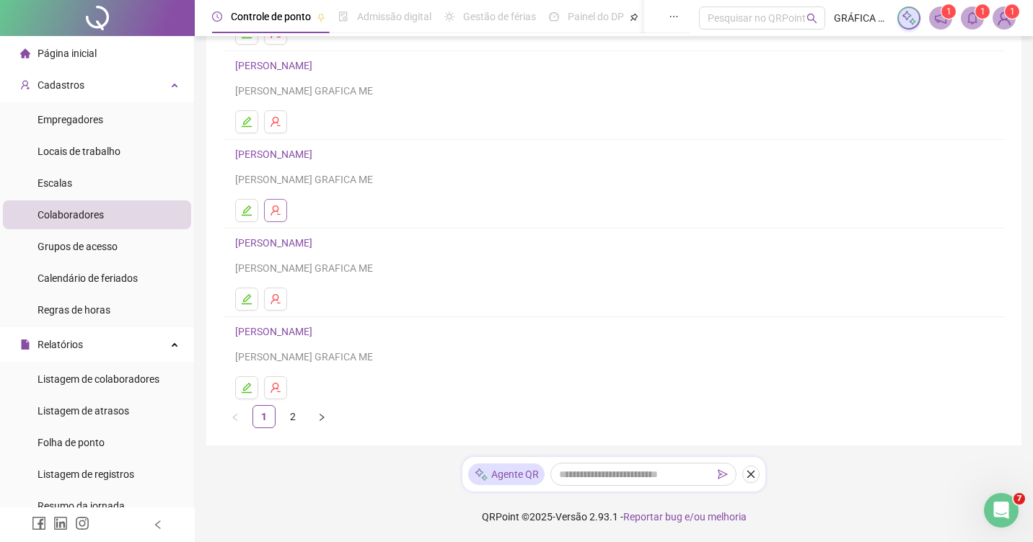
click at [279, 216] on icon "user-delete" at bounding box center [276, 211] width 12 height 12
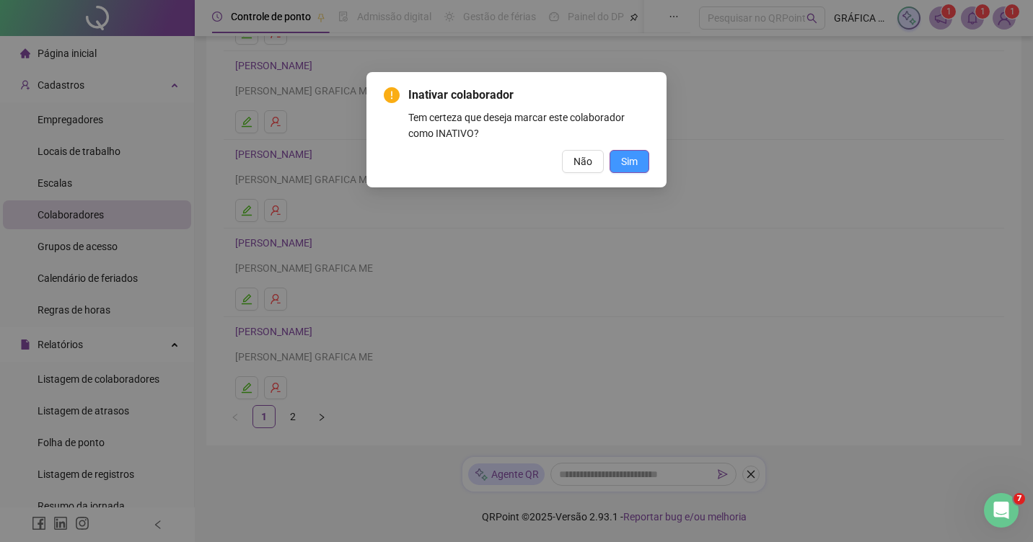
click at [630, 167] on span "Sim" at bounding box center [629, 162] width 17 height 16
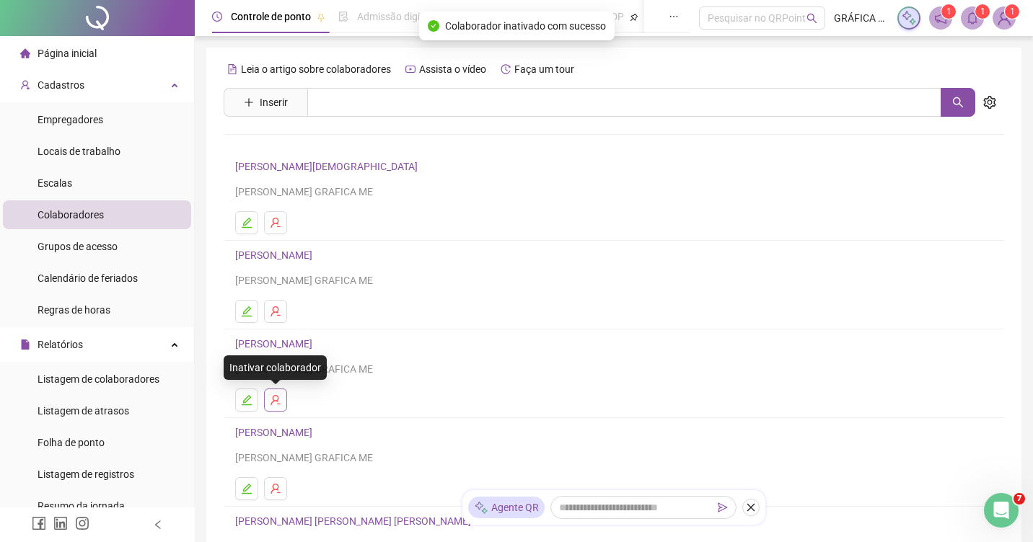
click at [277, 404] on icon "user-delete" at bounding box center [275, 400] width 9 height 10
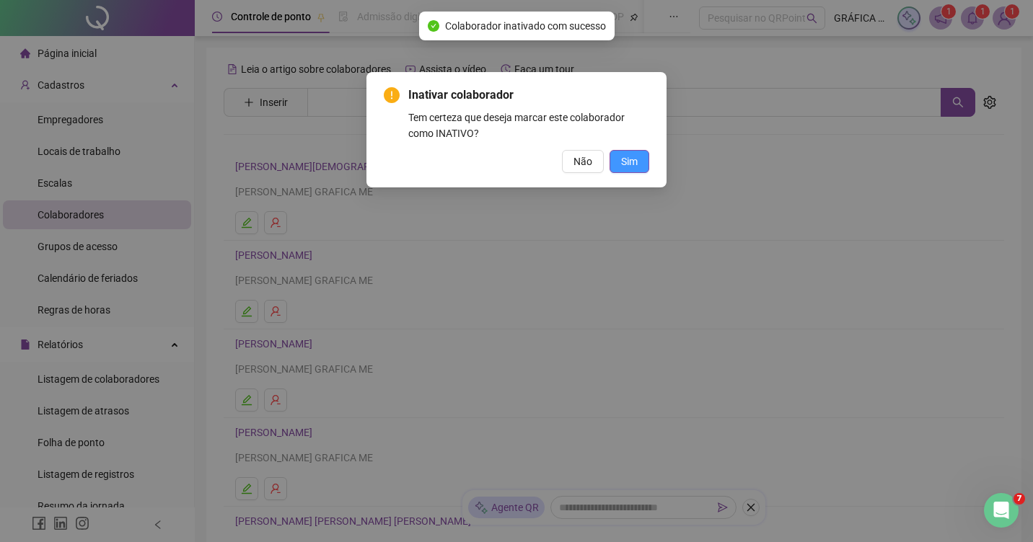
click at [630, 162] on span "Sim" at bounding box center [629, 162] width 17 height 16
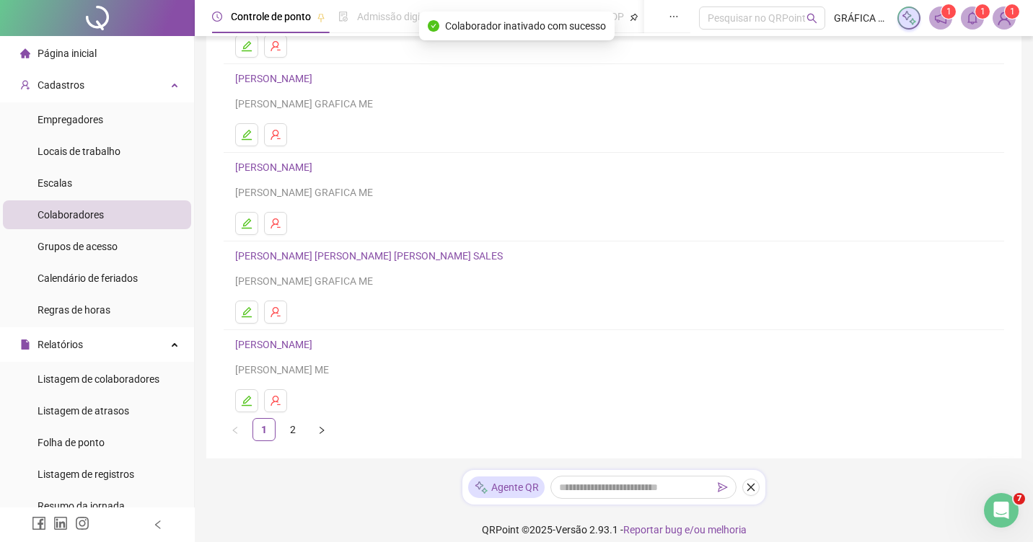
scroll to position [179, 0]
click at [291, 428] on link "2" at bounding box center [293, 428] width 22 height 22
